Goal: Task Accomplishment & Management: Manage account settings

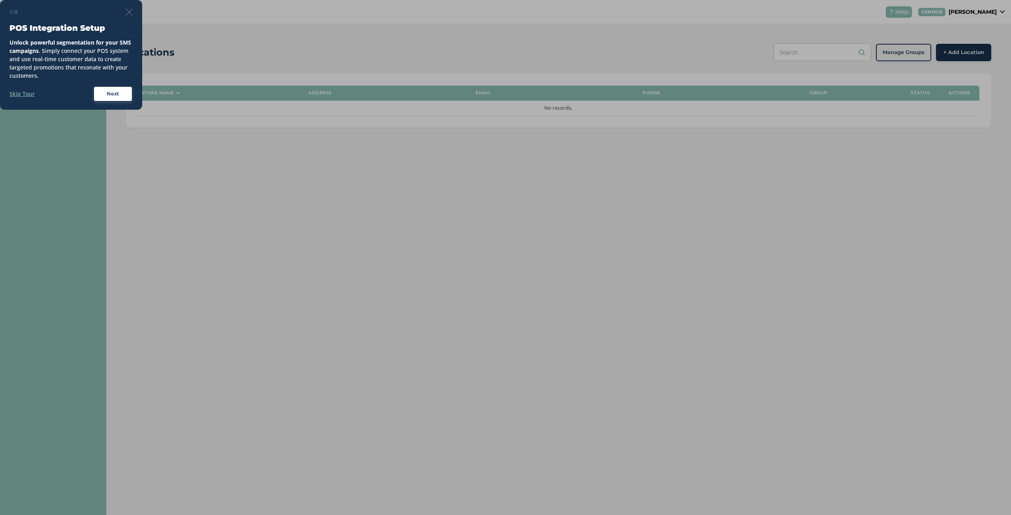
click at [118, 97] on span "Next" at bounding box center [113, 94] width 13 height 8
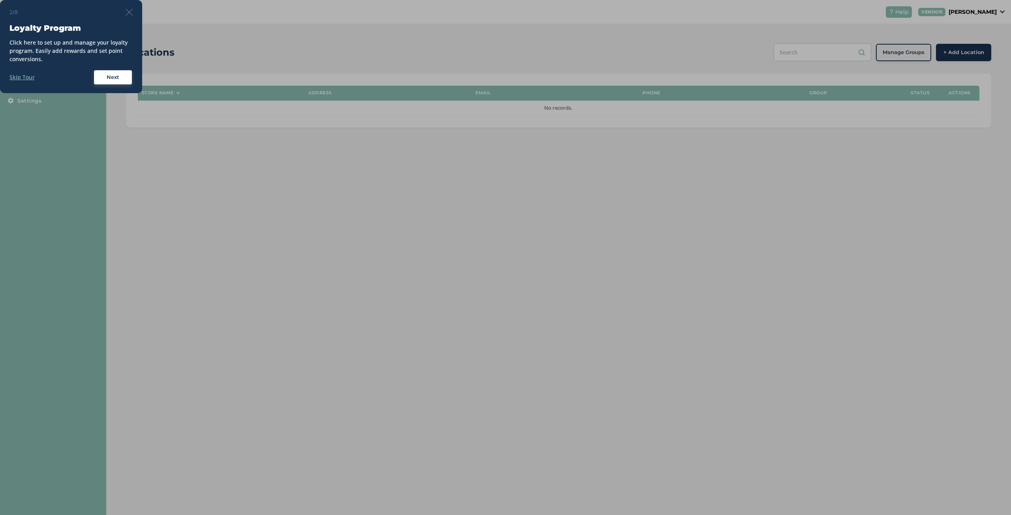
click at [120, 82] on button "Next" at bounding box center [112, 78] width 39 height 16
click at [121, 75] on div "Next" at bounding box center [113, 77] width 28 height 8
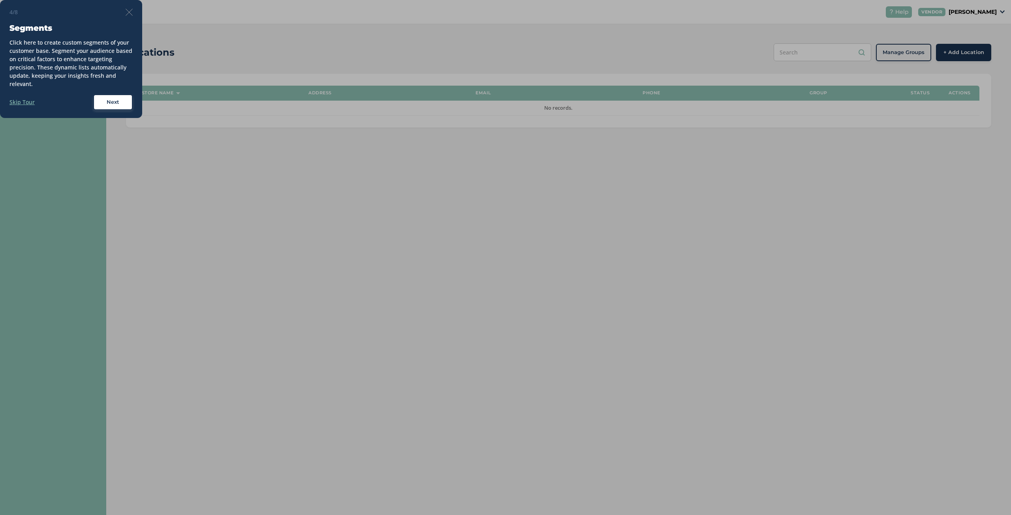
click at [118, 102] on span "Next" at bounding box center [113, 102] width 13 height 8
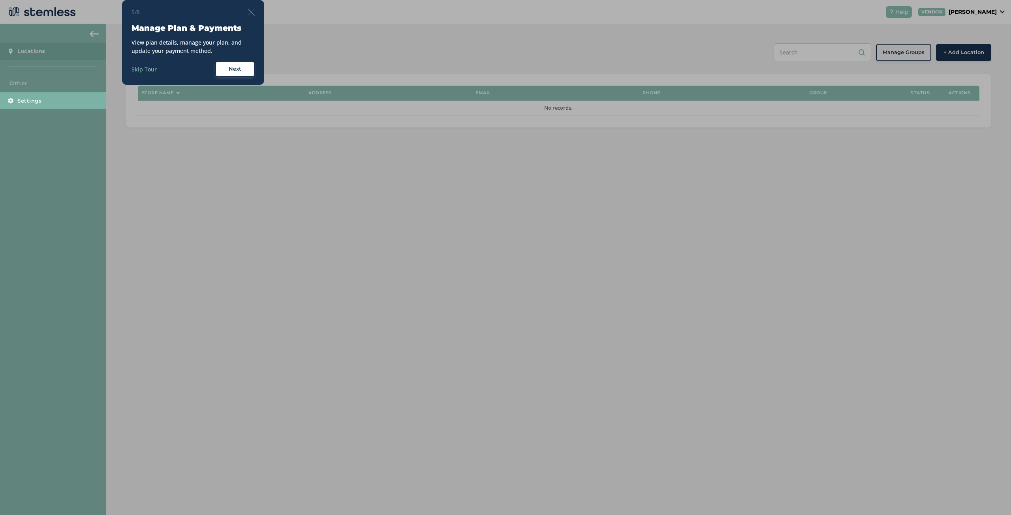
click at [252, 13] on img at bounding box center [251, 12] width 7 height 7
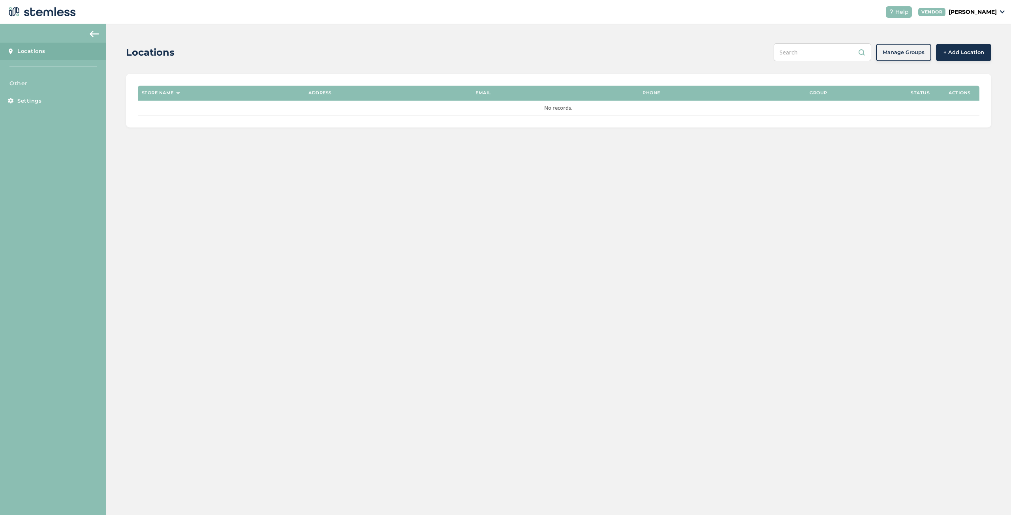
click at [54, 52] on link "Locations" at bounding box center [53, 51] width 106 height 17
click at [954, 12] on p "[PERSON_NAME]" at bounding box center [973, 12] width 48 height 8
click at [963, 43] on link "Profile" at bounding box center [975, 42] width 41 height 8
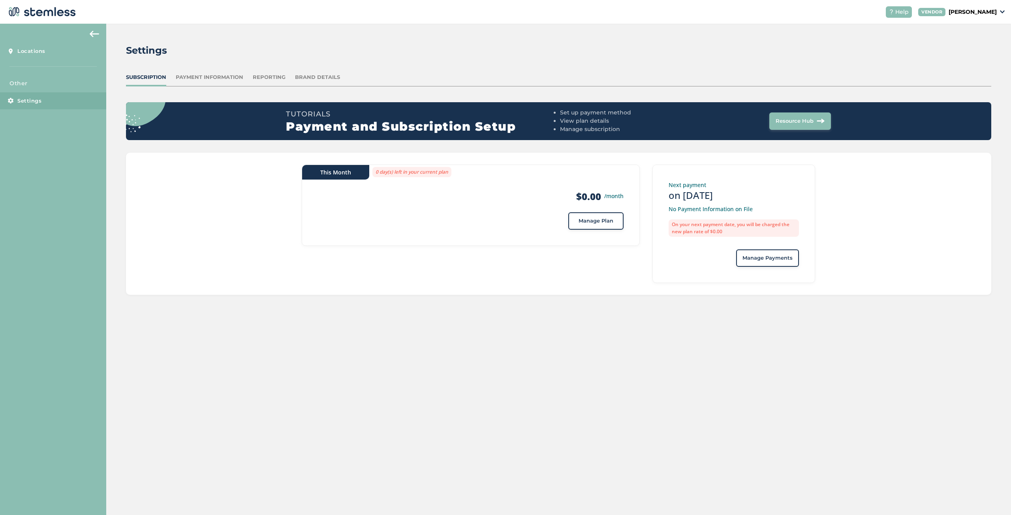
click at [958, 9] on p "[PERSON_NAME]" at bounding box center [973, 12] width 48 height 8
click at [961, 42] on link "Profile" at bounding box center [975, 42] width 41 height 8
